Goal: Information Seeking & Learning: Find specific fact

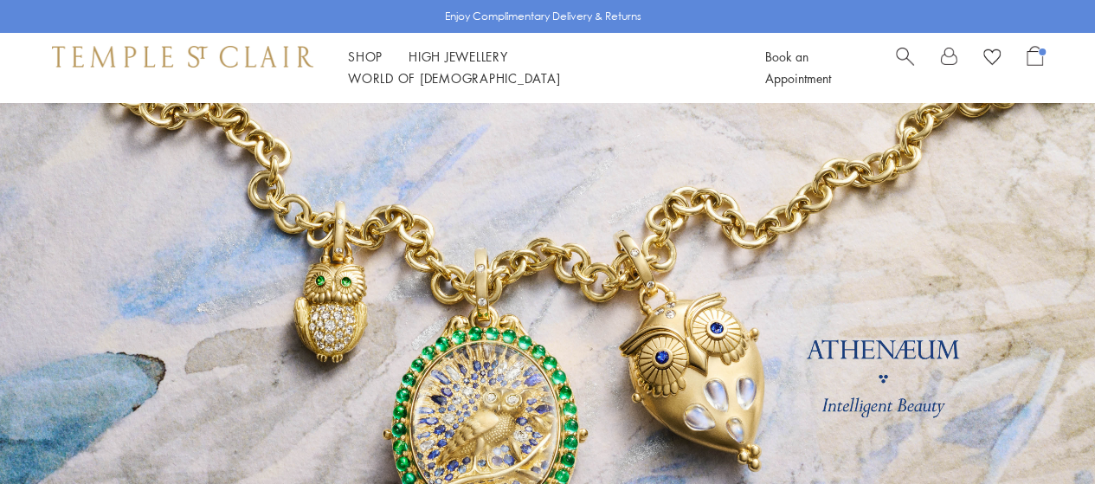
click at [909, 64] on span "Search" at bounding box center [905, 55] width 18 height 18
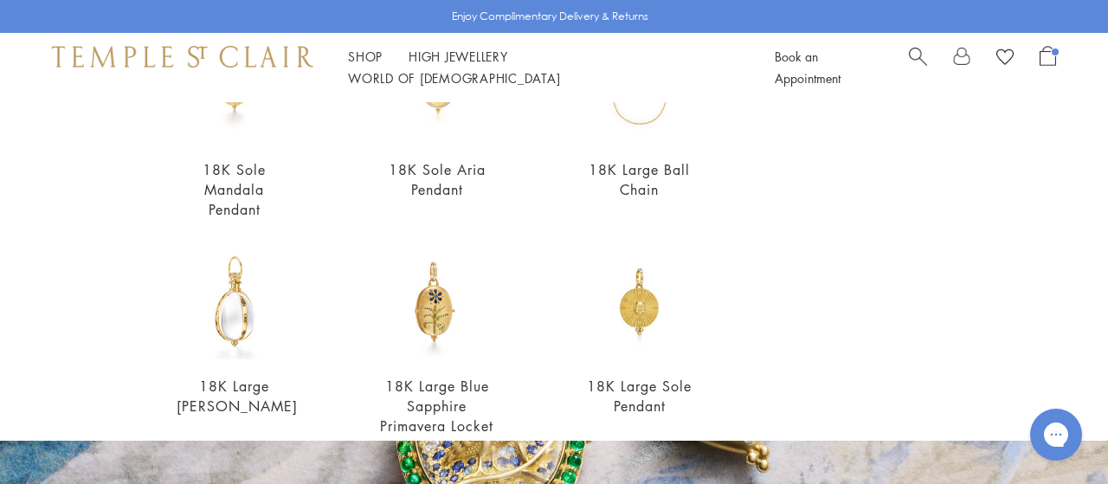
scroll to position [505, 0]
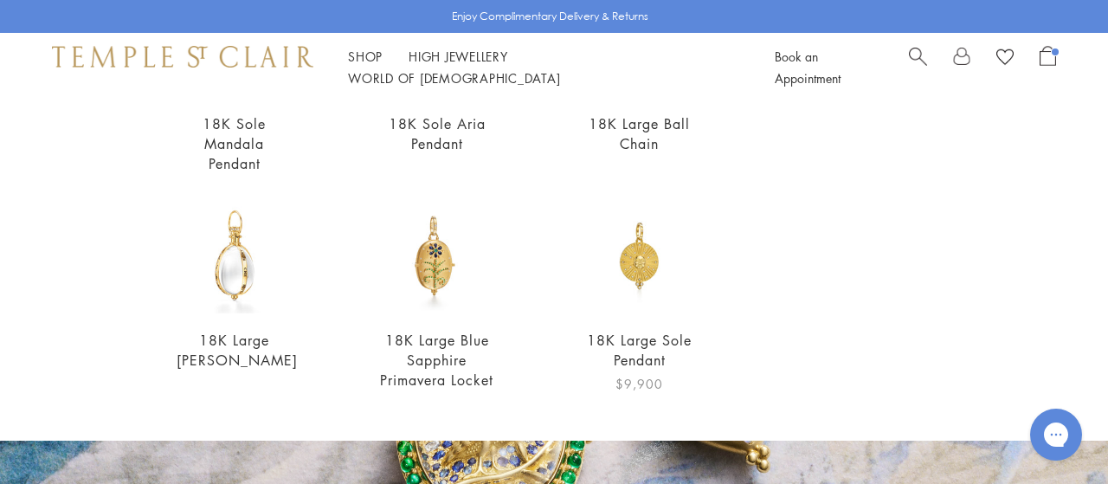
type input "**********"
click at [620, 252] on img at bounding box center [640, 255] width 116 height 116
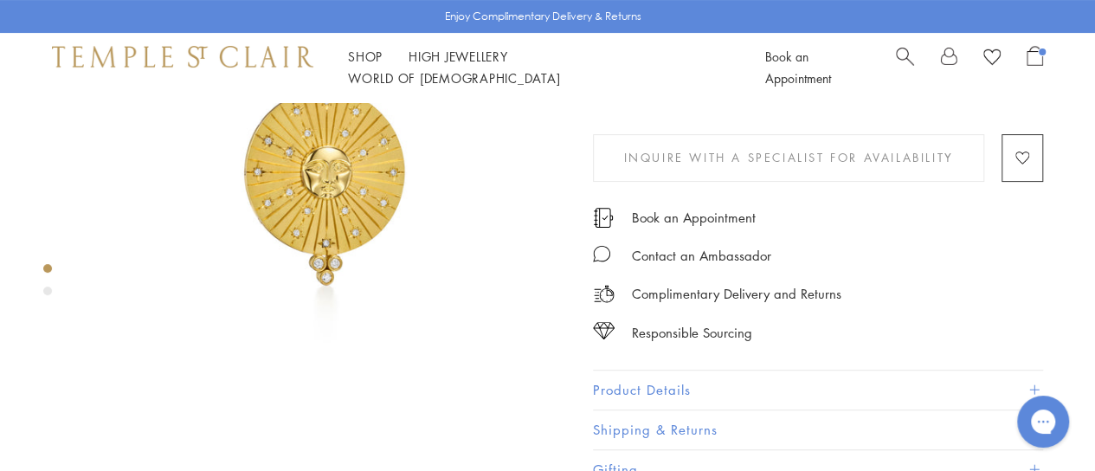
click at [645, 383] on button "Product Details" at bounding box center [818, 389] width 450 height 39
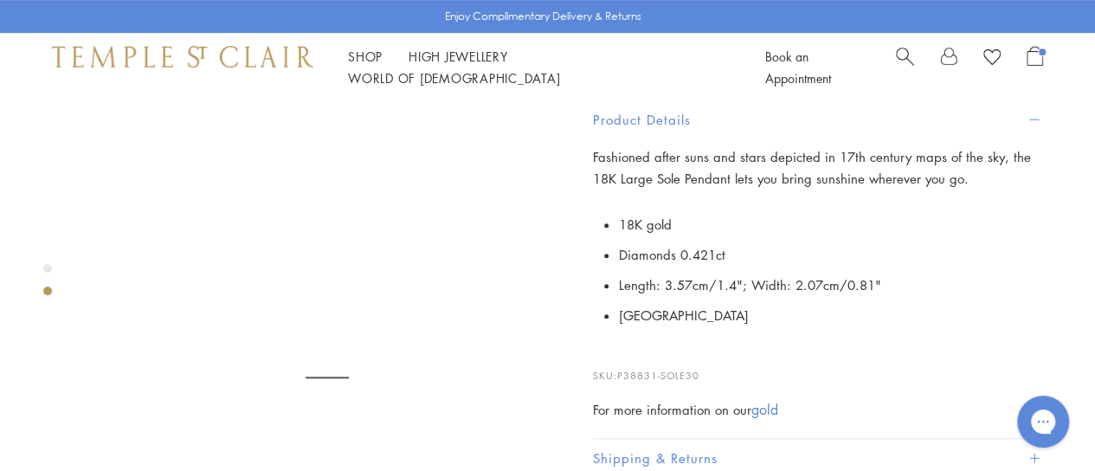
scroll to position [474, 0]
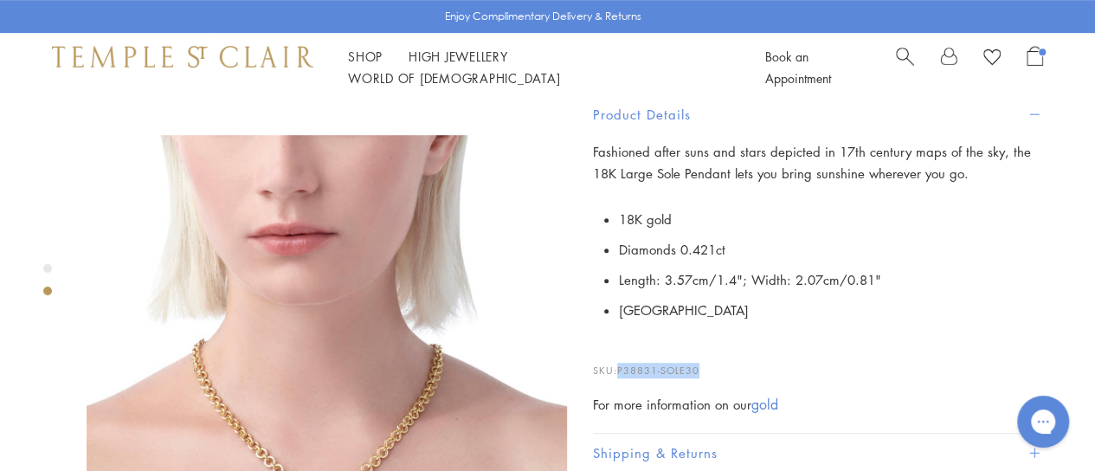
drag, startPoint x: 701, startPoint y: 366, endPoint x: 621, endPoint y: 366, distance: 80.5
click at [621, 366] on p "SKU: P38831-SOLE30" at bounding box center [818, 361] width 450 height 33
copy span "P38831-SOLE30"
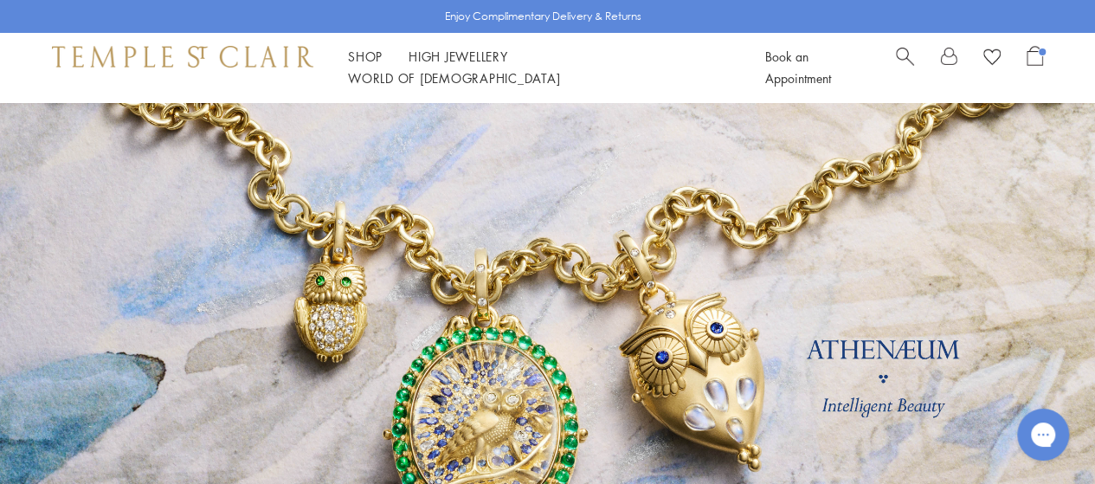
click at [913, 56] on span "Search" at bounding box center [905, 55] width 18 height 18
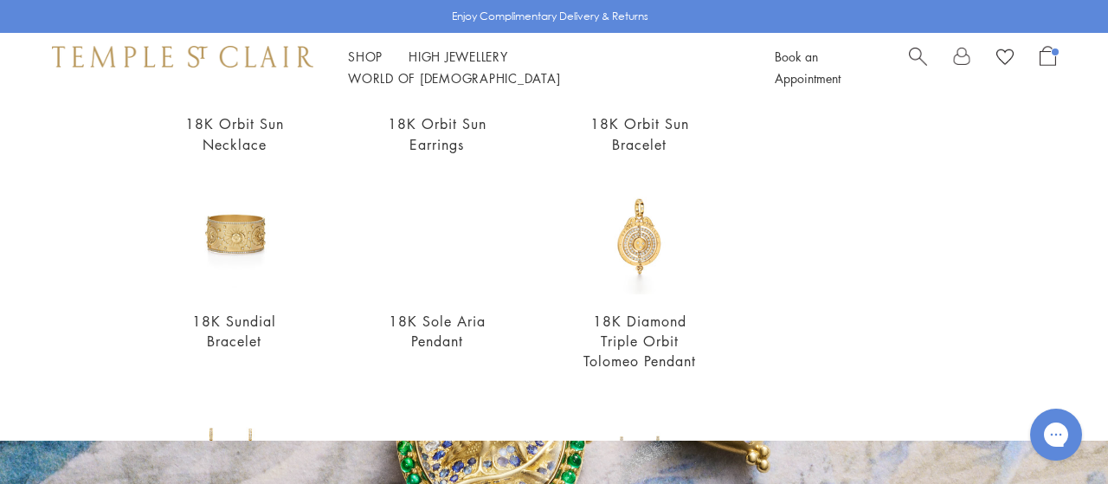
scroll to position [286, 0]
type input "***"
click at [445, 237] on img at bounding box center [437, 238] width 116 height 116
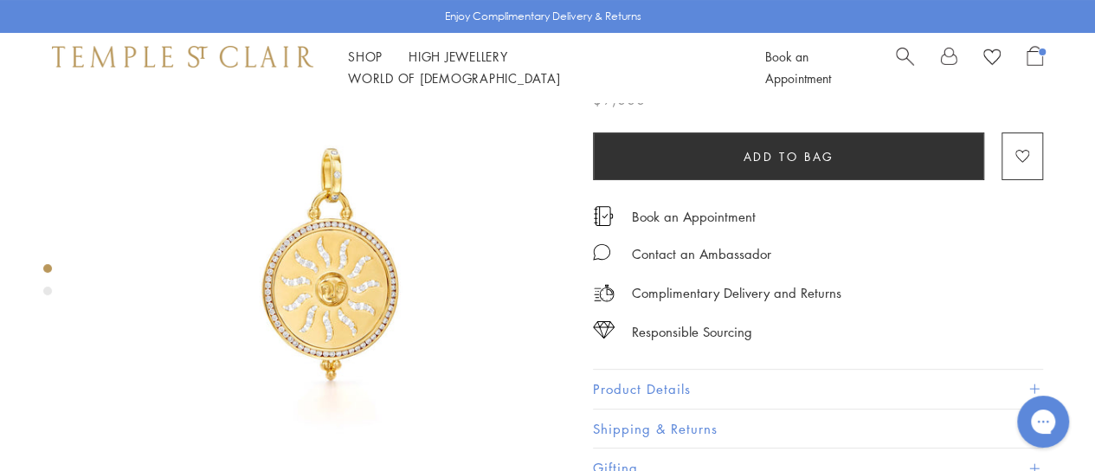
scroll to position [80, 0]
click at [658, 399] on button "Product Details" at bounding box center [818, 389] width 450 height 39
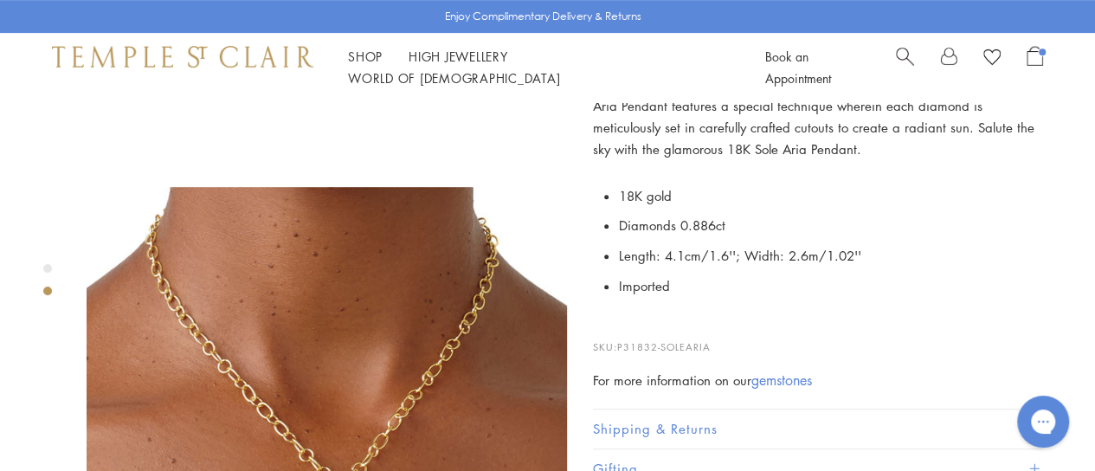
scroll to position [422, 0]
drag, startPoint x: 720, startPoint y: 345, endPoint x: 620, endPoint y: 336, distance: 100.9
click at [620, 336] on p "SKU: P31832-SOLEARIA" at bounding box center [818, 338] width 450 height 33
copy span "P31832-SOLEARIA"
